Goal: Task Accomplishment & Management: Use online tool/utility

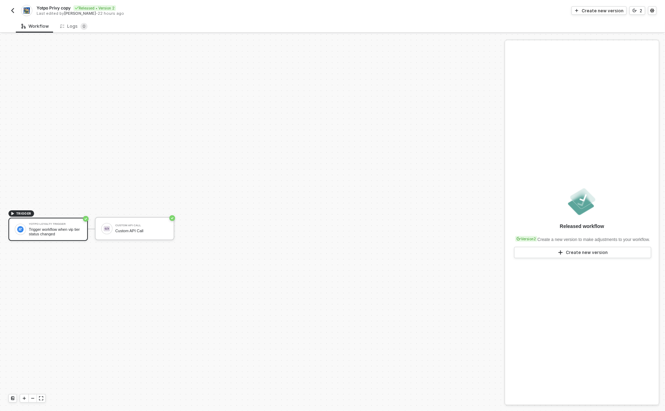
scroll to position [13, 0]
click at [63, 217] on div "Trigger workflow when vip tier status changed" at bounding box center [55, 218] width 53 height 9
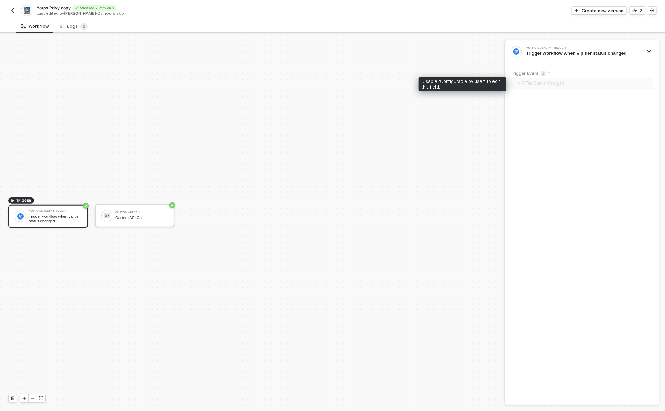
click at [582, 83] on span "VIP Tier Status Changed" at bounding box center [583, 83] width 131 height 11
click at [617, 12] on div "Create new version" at bounding box center [603, 11] width 42 height 6
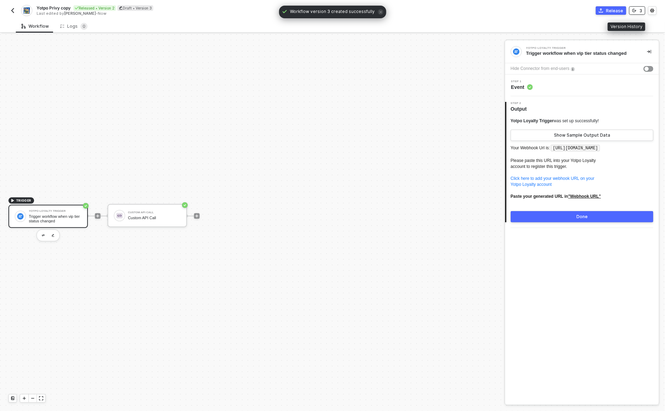
click at [638, 11] on button "3" at bounding box center [637, 10] width 16 height 8
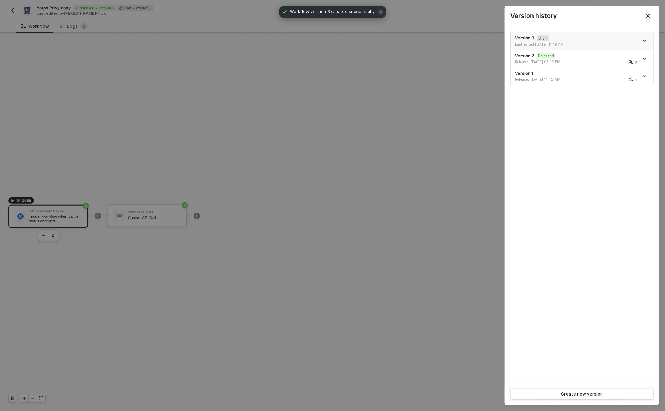
click at [645, 40] on icon "icon-arrow-down" at bounding box center [645, 41] width 4 height 4
click at [620, 80] on div "Delete" at bounding box center [620, 80] width 44 height 7
click at [646, 16] on icon "Close" at bounding box center [648, 16] width 6 height 6
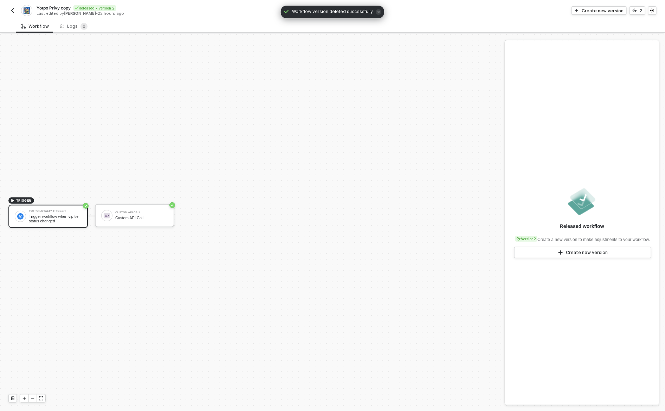
click at [574, 23] on div "Workflow Logs 0" at bounding box center [340, 26] width 649 height 13
click at [601, 12] on div "Create new version" at bounding box center [603, 11] width 42 height 6
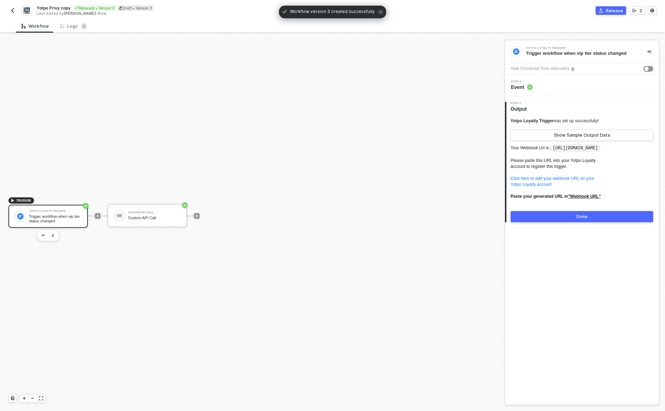
click at [54, 213] on div "Yotpo Loyalty Trigger Trigger workflow when vip tier status changed" at bounding box center [55, 216] width 53 height 13
click at [561, 147] on code "[URL][DOMAIN_NAME]" at bounding box center [575, 148] width 49 height 7
drag, startPoint x: 561, startPoint y: 147, endPoint x: 515, endPoint y: 155, distance: 46.7
click at [551, 152] on code "[URL][DOMAIN_NAME]" at bounding box center [575, 148] width 49 height 7
copy code "[URL][DOMAIN_NAME]"
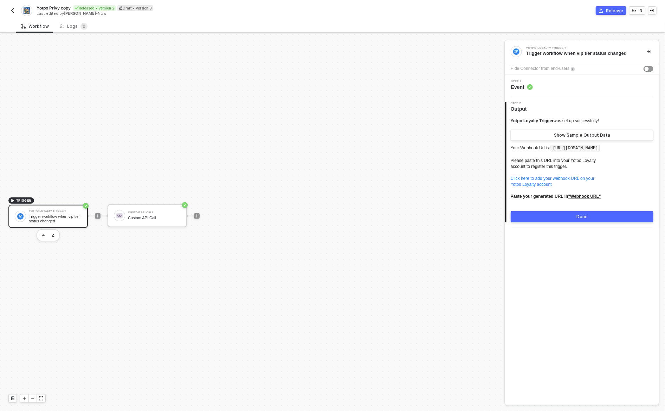
click at [588, 299] on div "Yotpo Loyalty Trigger Trigger workflow when vip tier status changed Hide Connec…" at bounding box center [582, 222] width 154 height 364
click at [66, 26] on div "Logs 0" at bounding box center [73, 26] width 27 height 7
